Goal: Book appointment/travel/reservation

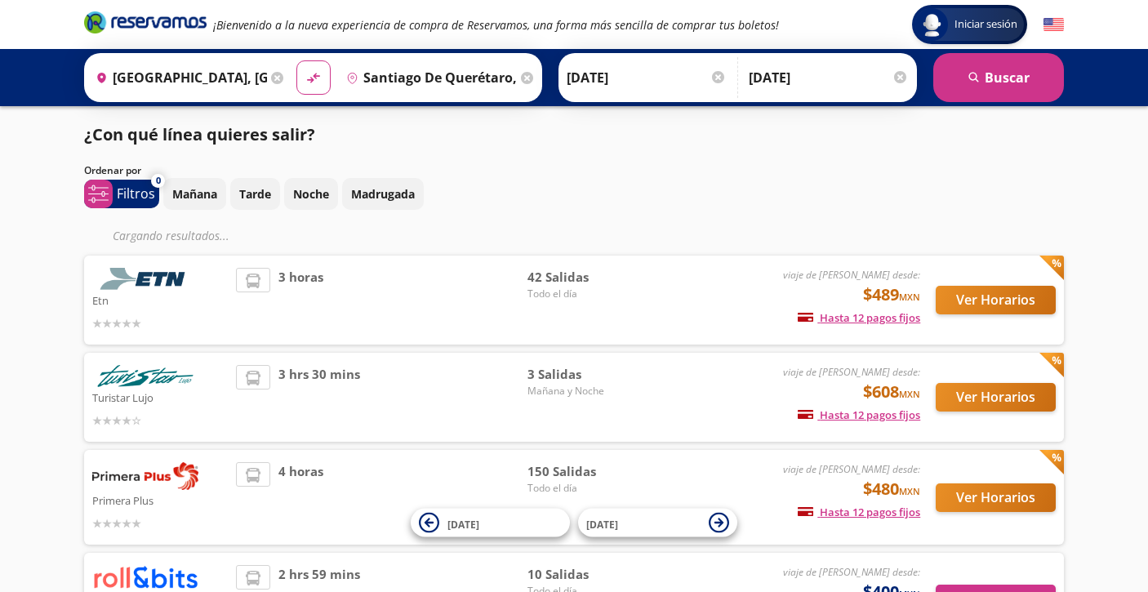
click at [692, 297] on div "viaje de [PERSON_NAME] desde: $489 MXN Hasta 12 pagos fijos Pagos fijos en comp…" at bounding box center [785, 300] width 270 height 65
click at [283, 281] on span "3 horas" at bounding box center [301, 300] width 45 height 65
click at [141, 318] on icon at bounding box center [136, 324] width 10 height 12
click at [979, 294] on button "Ver Horarios" at bounding box center [996, 300] width 120 height 29
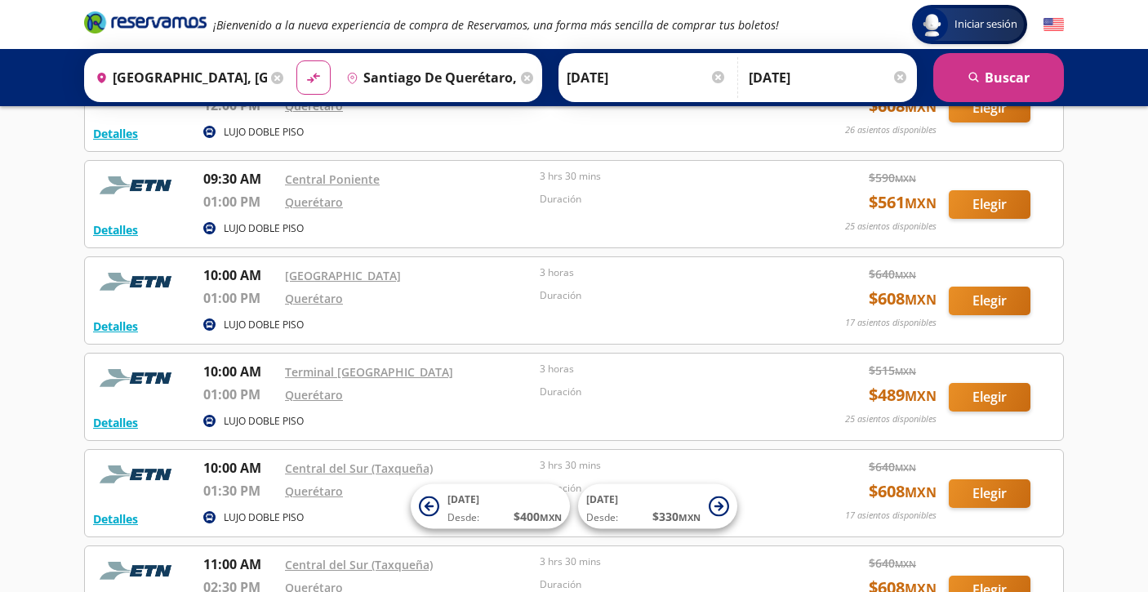
scroll to position [999, 0]
click at [967, 310] on button "Elegir" at bounding box center [990, 301] width 82 height 29
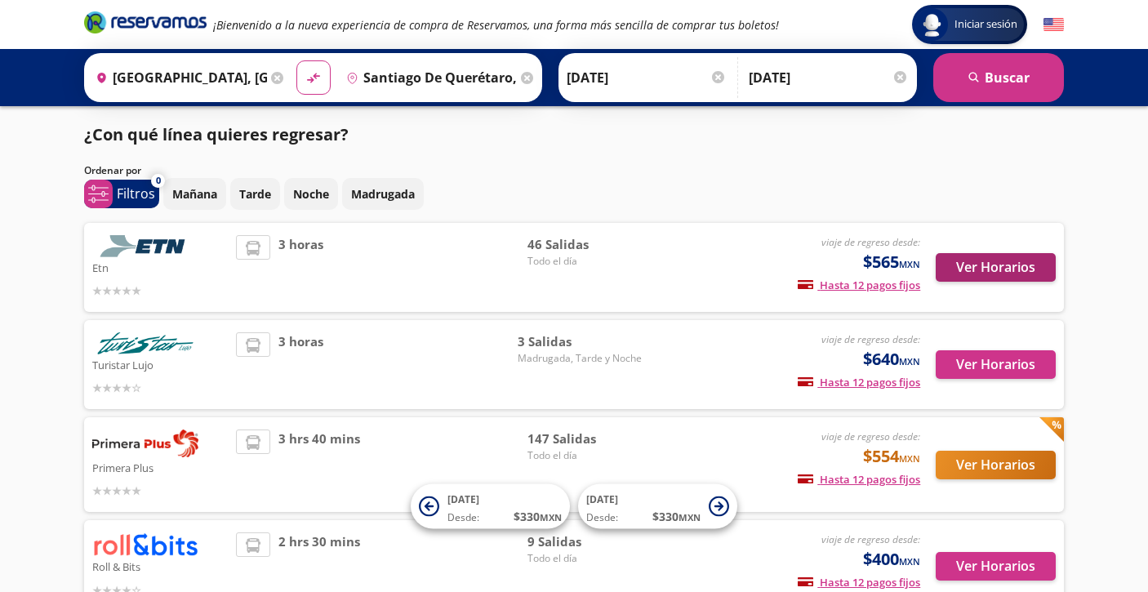
click at [962, 263] on button "Ver Horarios" at bounding box center [996, 267] width 120 height 29
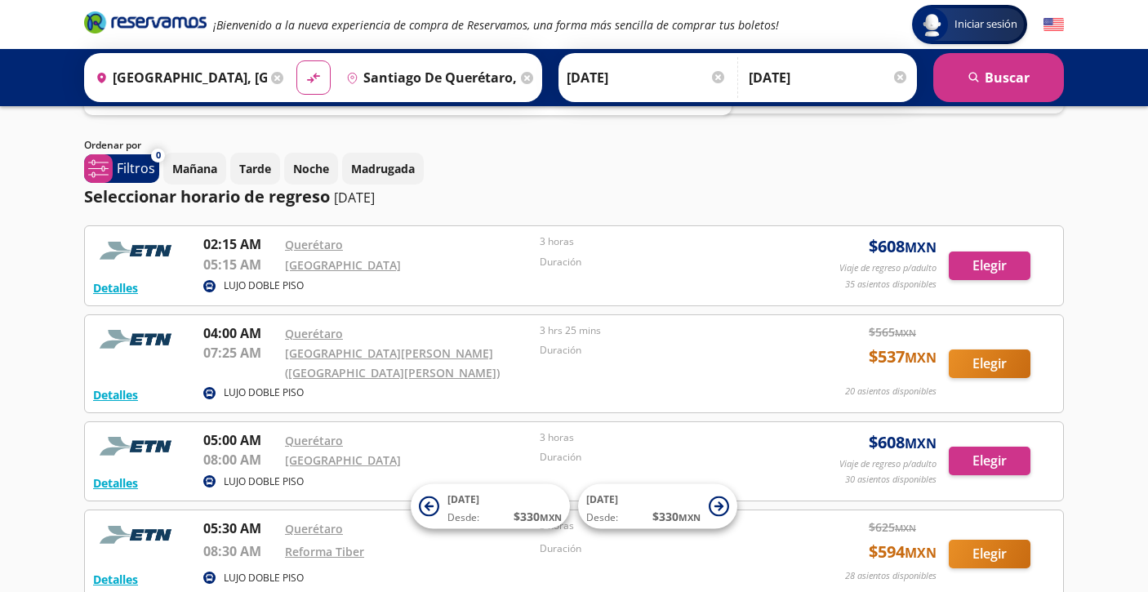
scroll to position [82, 0]
